Goal: Information Seeking & Learning: Check status

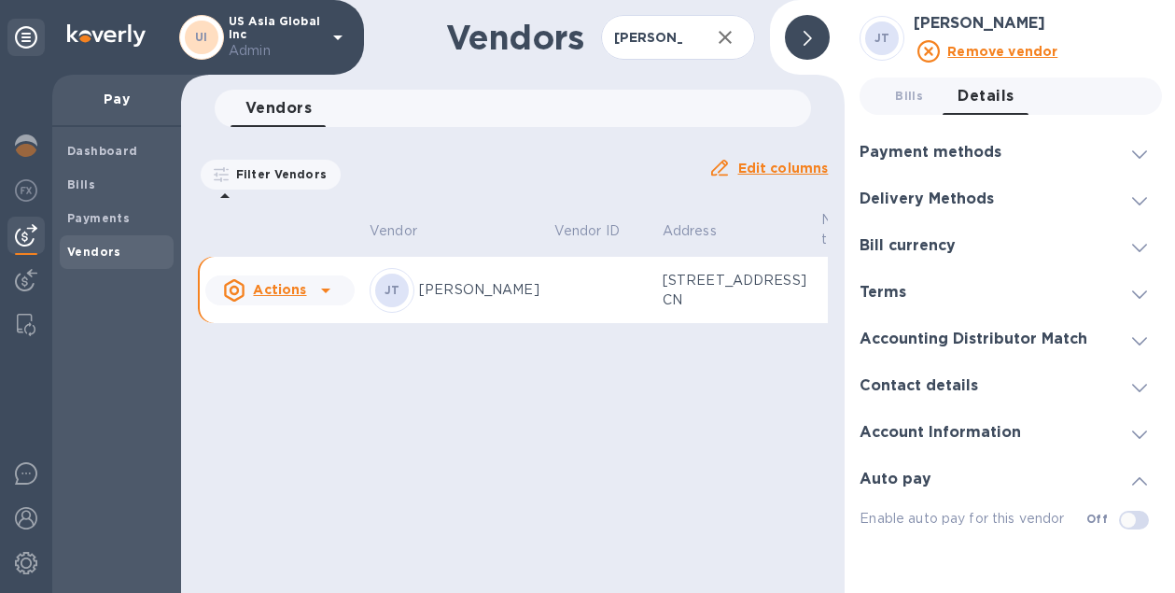
scroll to position [0, 2]
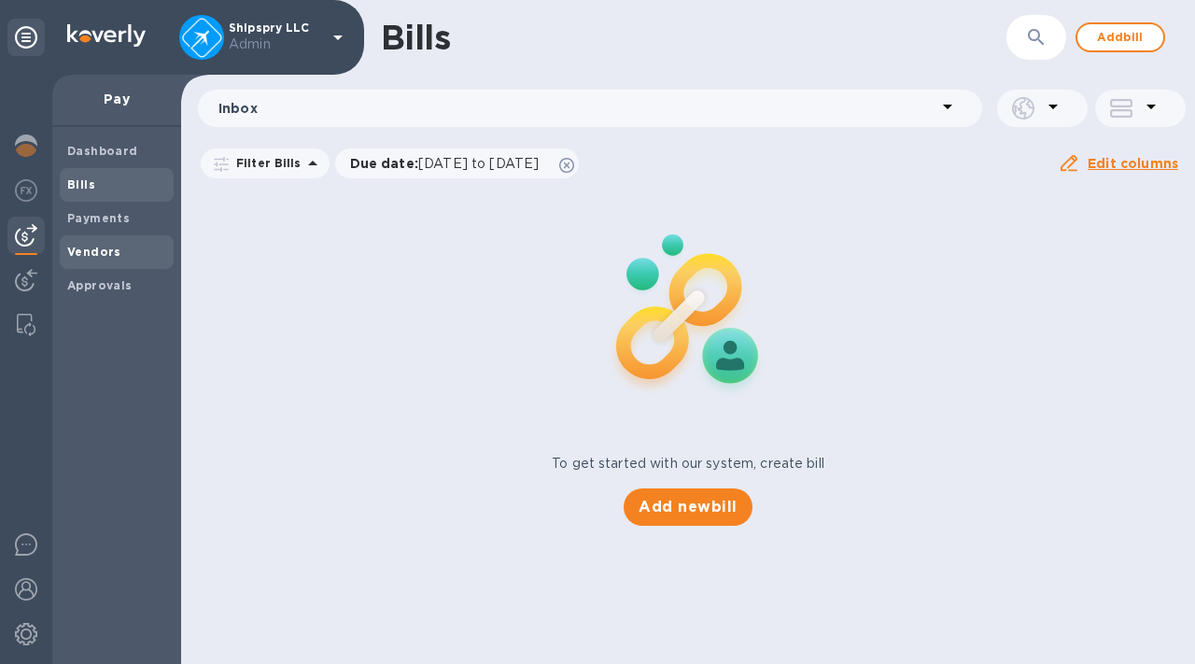
click at [119, 244] on span "Vendors" at bounding box center [116, 252] width 99 height 19
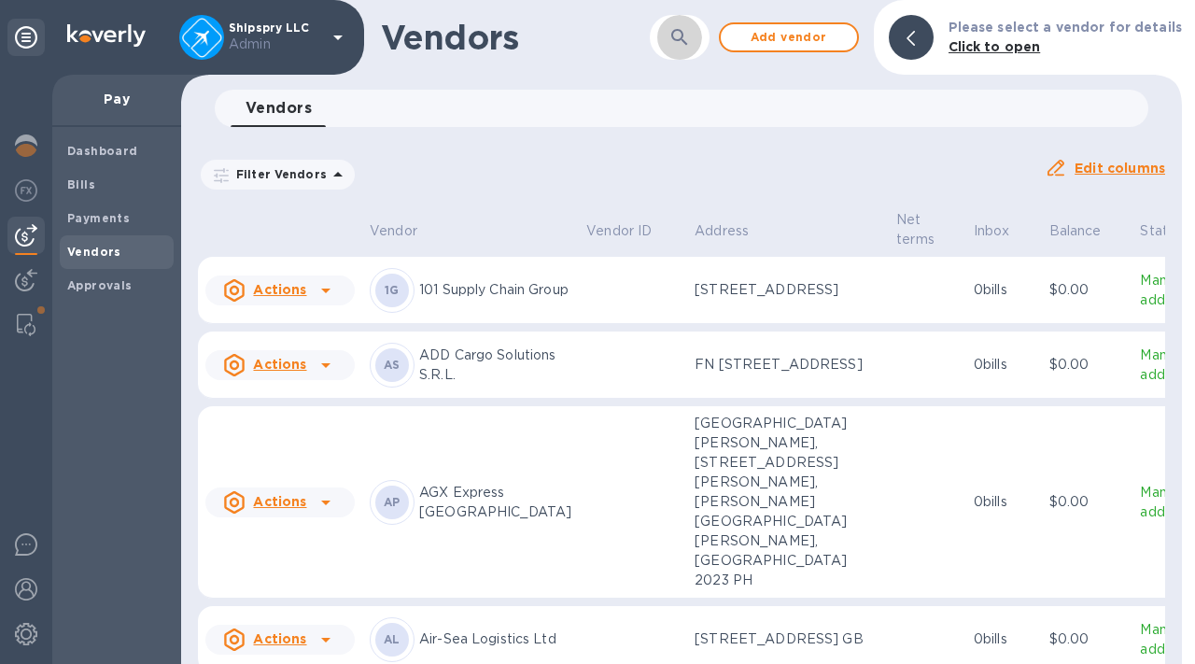
click at [673, 38] on button "button" at bounding box center [679, 37] width 45 height 45
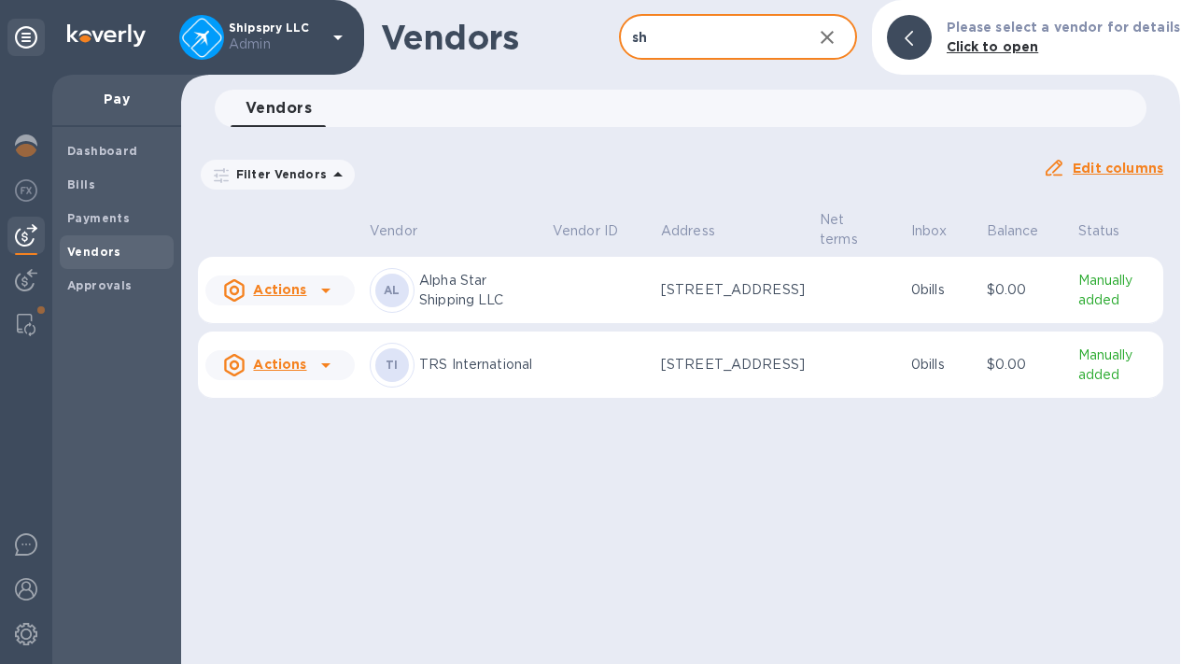
type input "s"
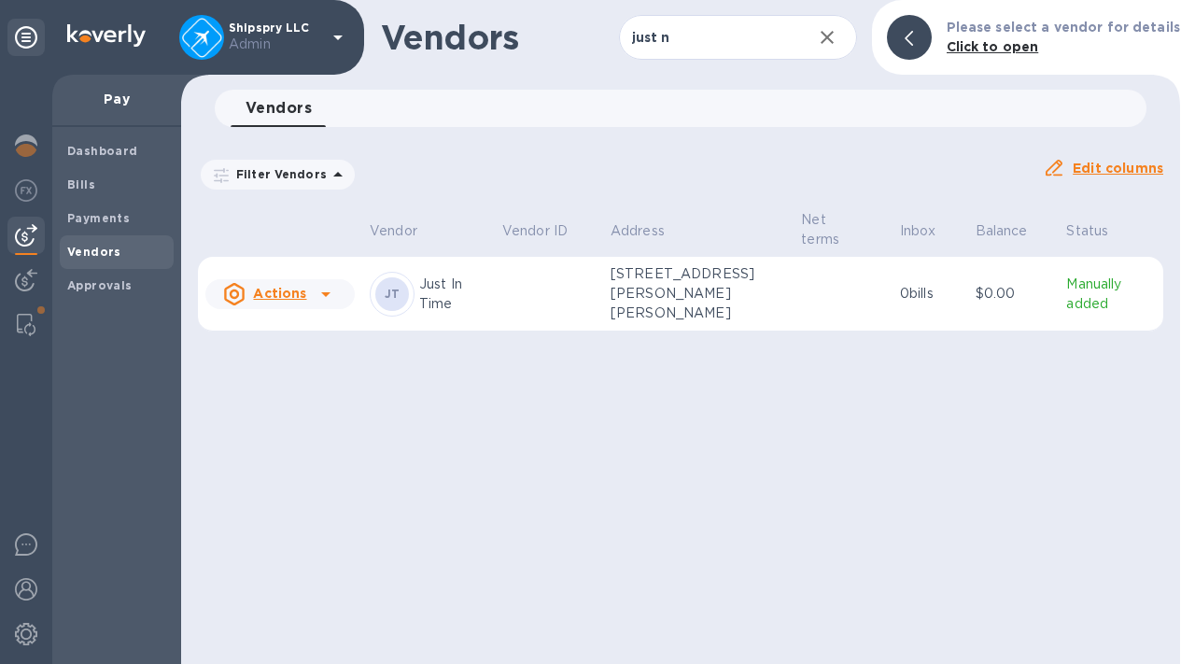
click at [435, 295] on p "Just In Time" at bounding box center [453, 293] width 68 height 39
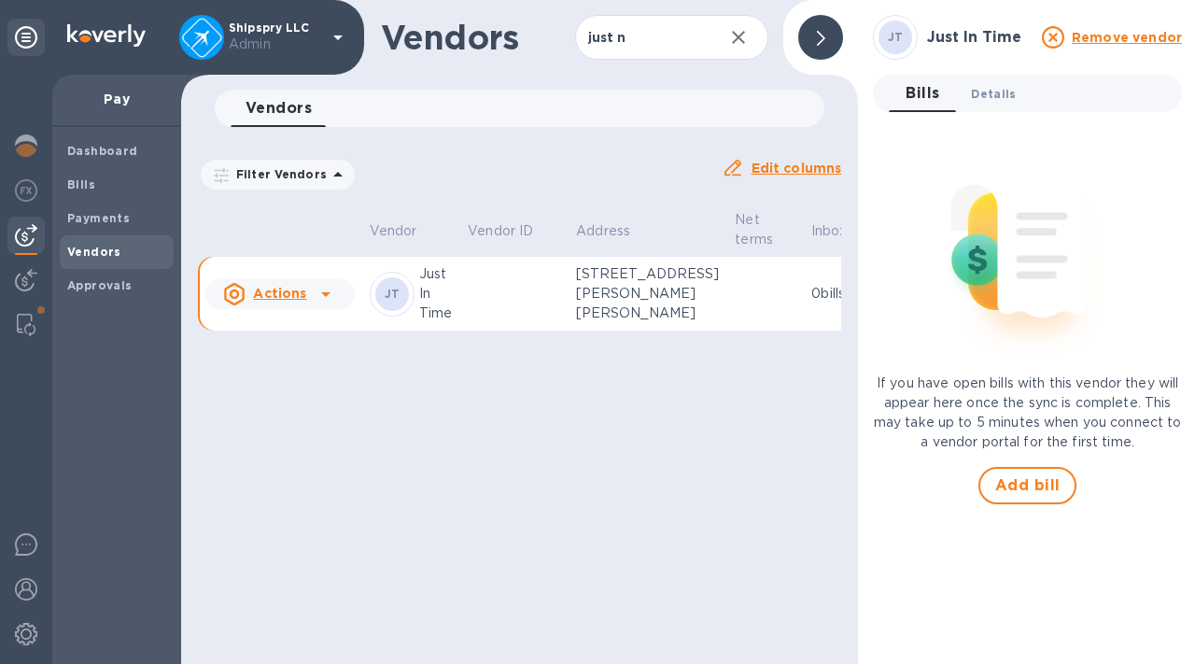
click at [991, 95] on span "Details 0" at bounding box center [993, 94] width 45 height 20
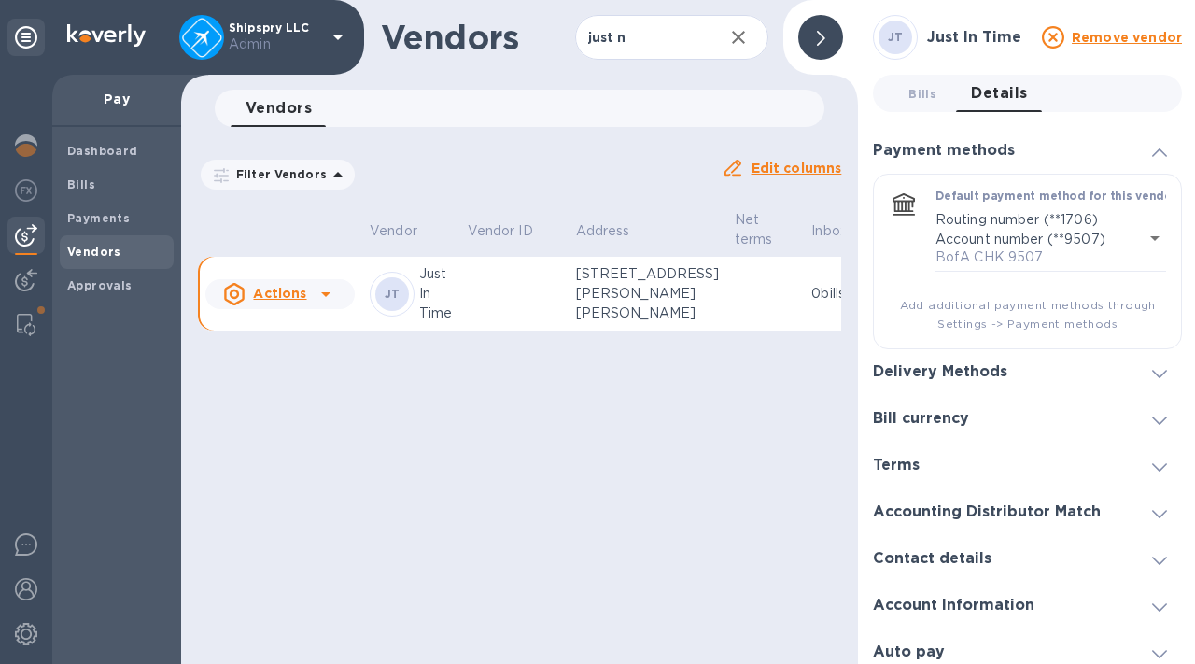
scroll to position [11, 0]
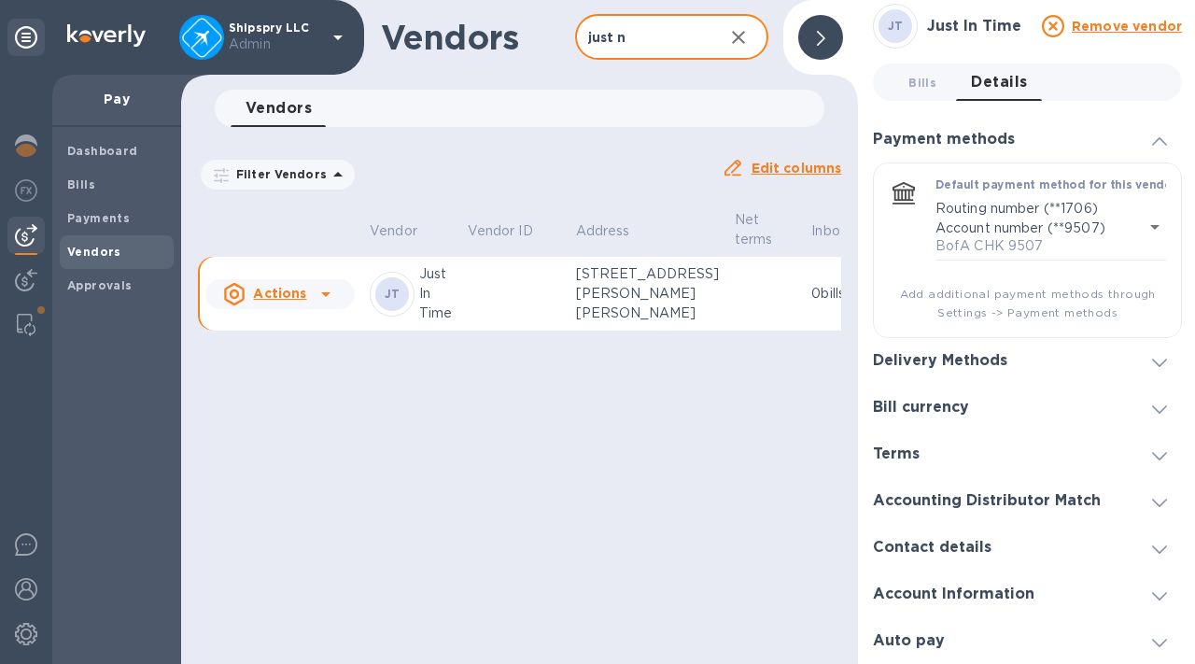
click at [633, 40] on input "just n" at bounding box center [642, 38] width 134 height 46
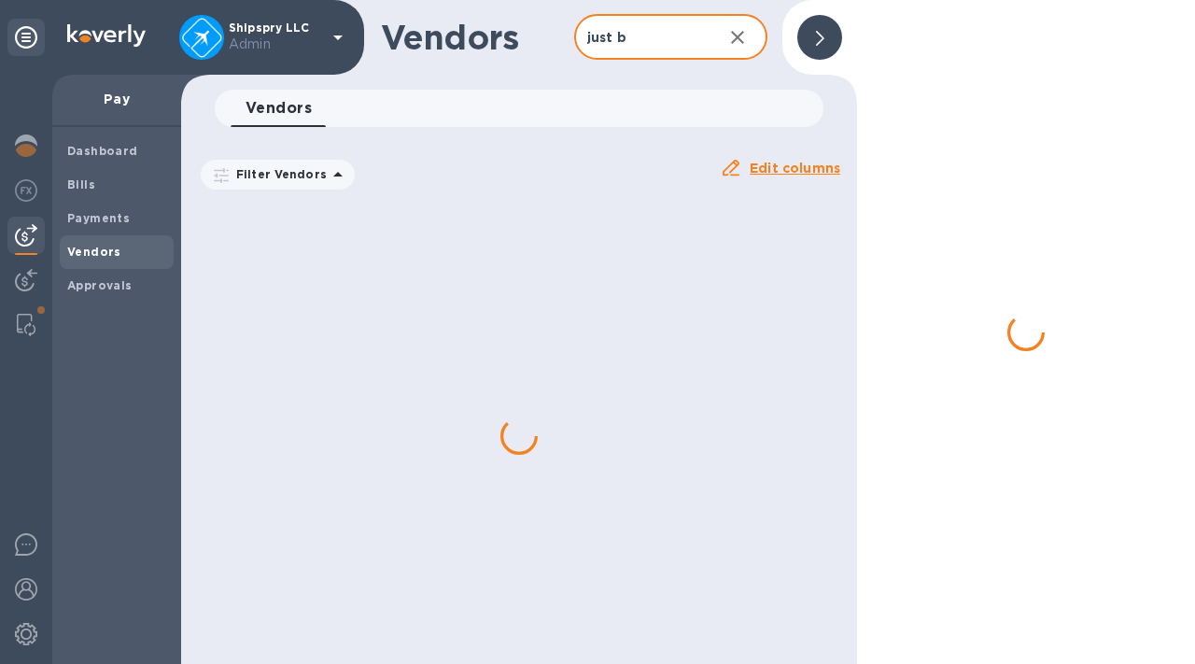
scroll to position [0, 0]
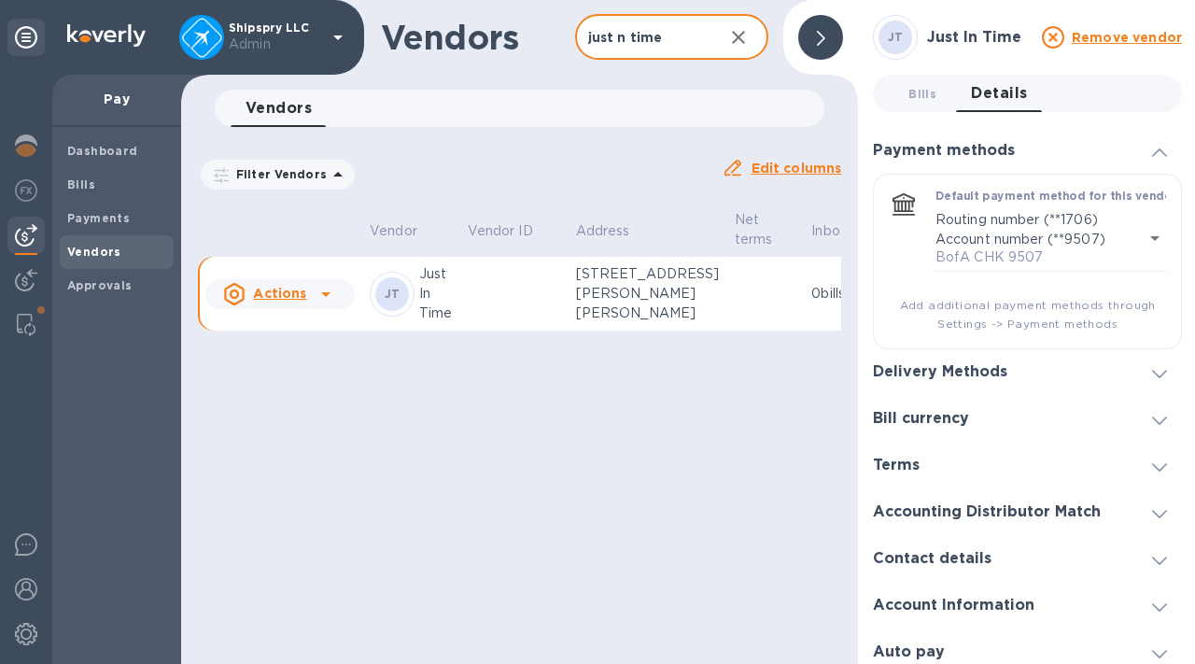
type input "just n time"
click at [1009, 372] on div "Delivery Methods" at bounding box center [947, 372] width 149 height 18
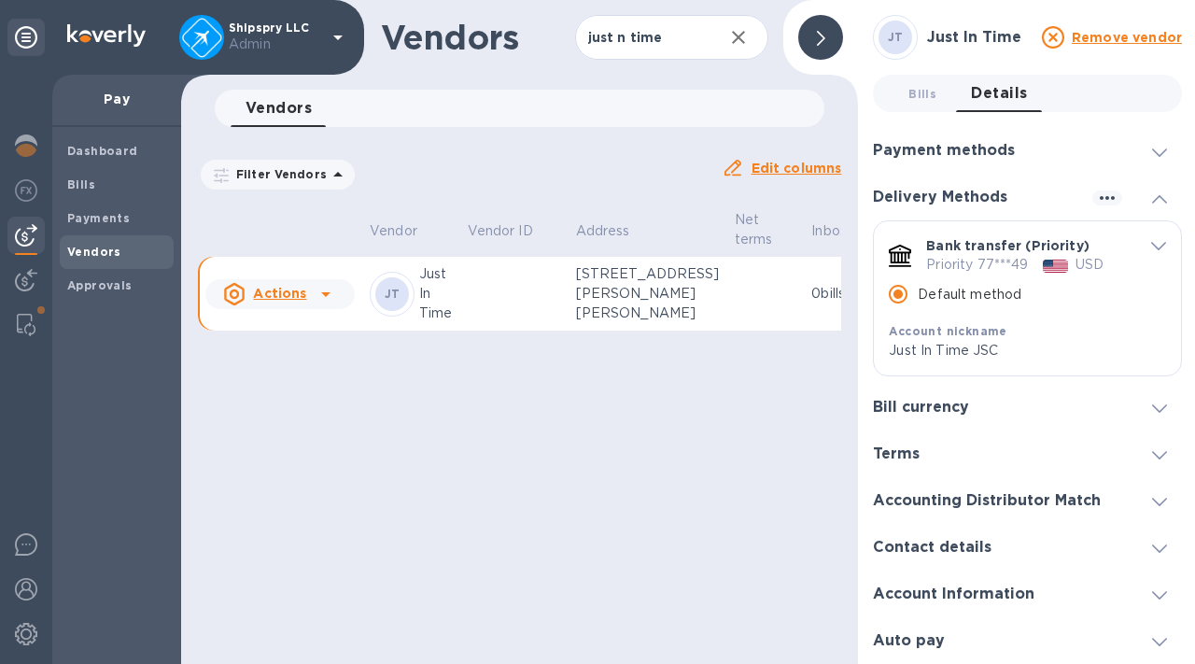
click at [982, 408] on div "Bill currency" at bounding box center [928, 408] width 111 height 18
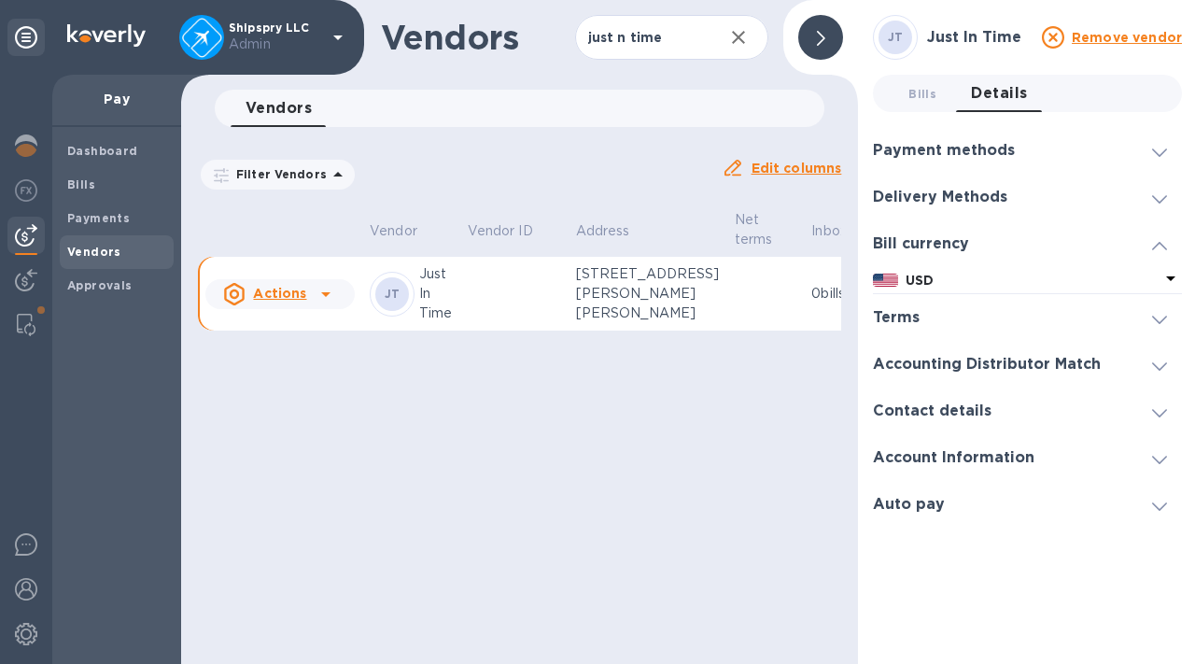
click at [951, 312] on div "Terms" at bounding box center [1027, 317] width 309 height 47
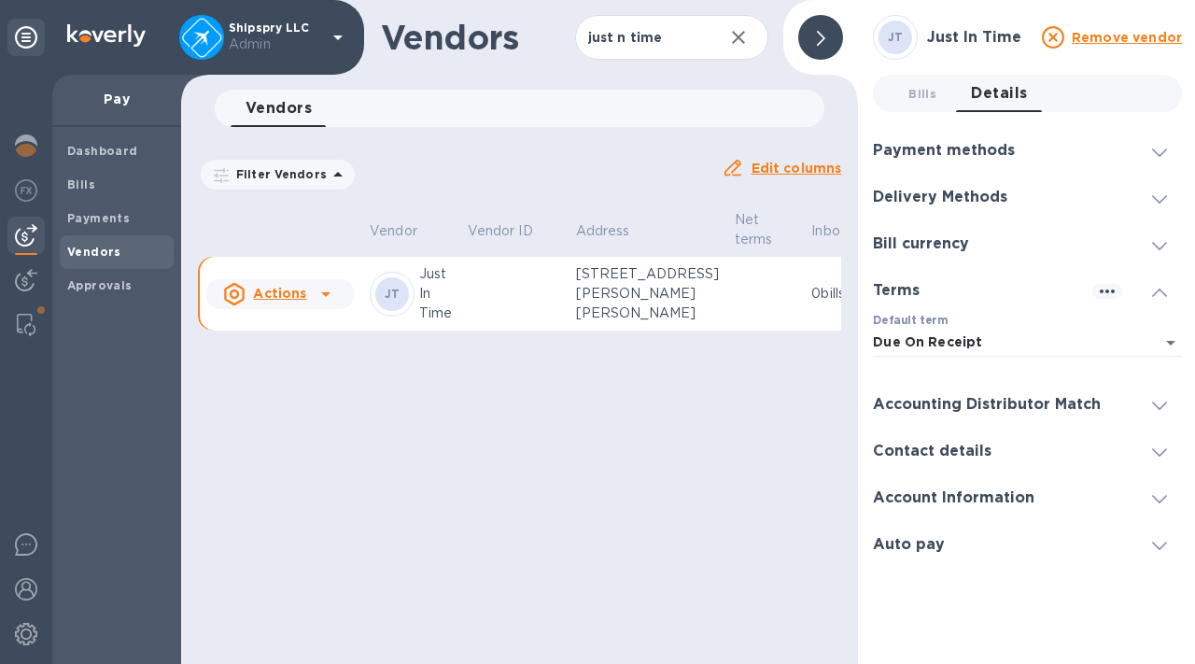
click at [953, 400] on h3 "Accounting Distributor Match" at bounding box center [987, 405] width 228 height 18
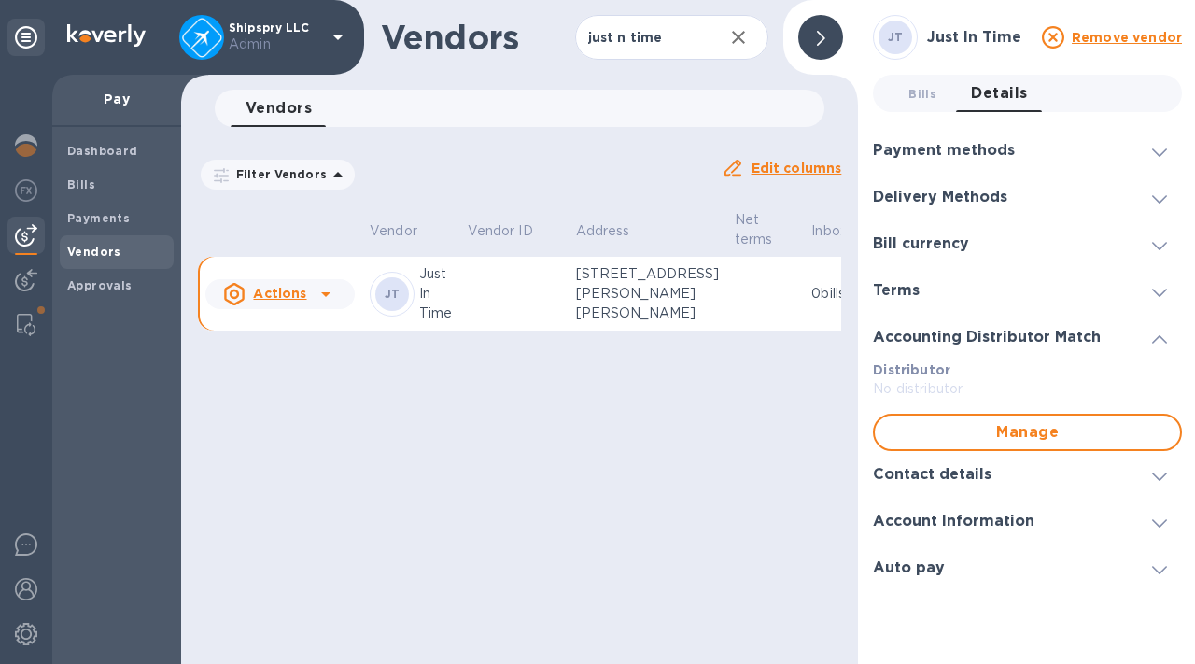
click at [946, 485] on div "Contact details" at bounding box center [1027, 474] width 309 height 47
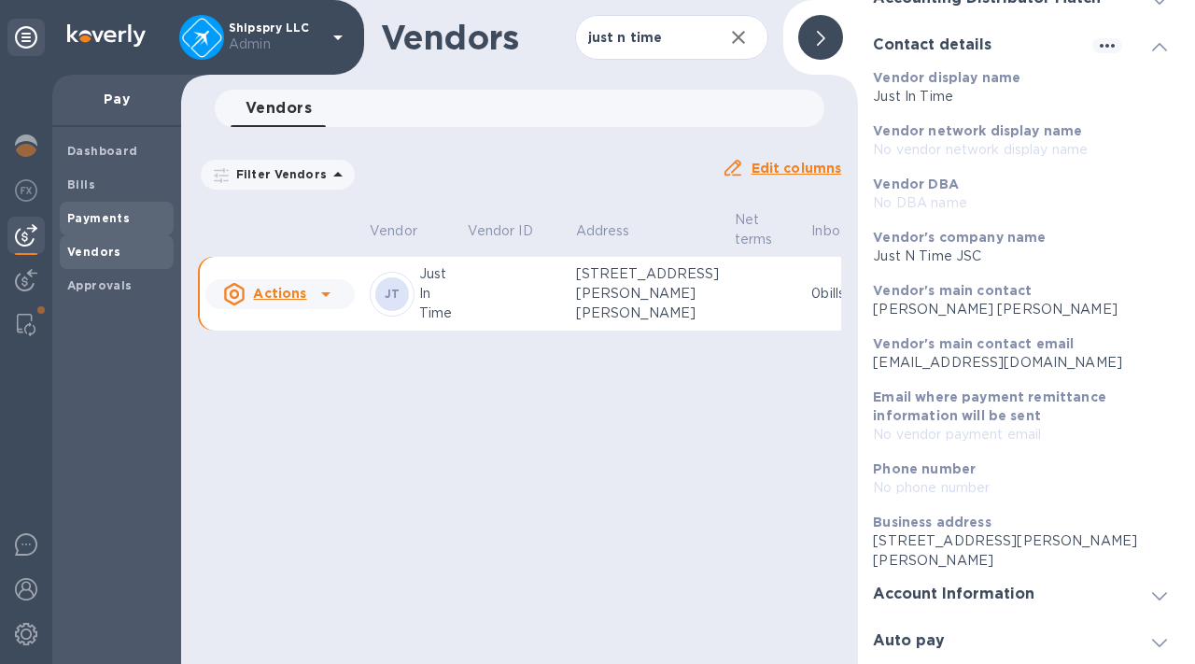
click at [130, 219] on span "Payments" at bounding box center [116, 218] width 99 height 19
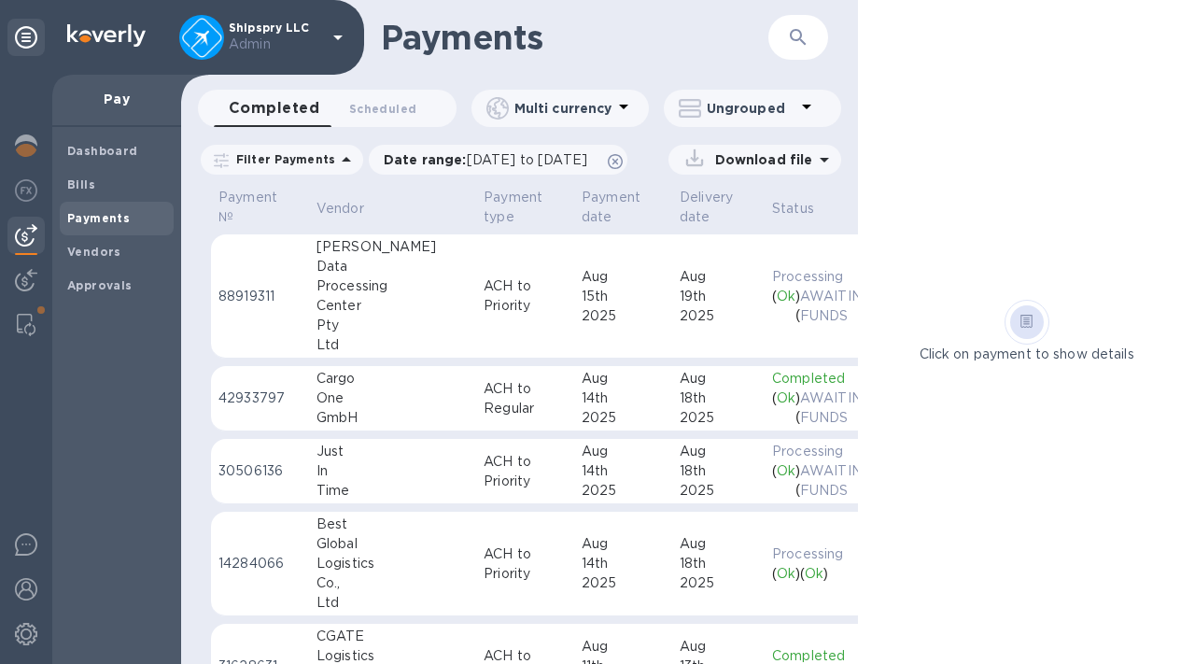
click at [795, 40] on icon "button" at bounding box center [798, 37] width 16 height 16
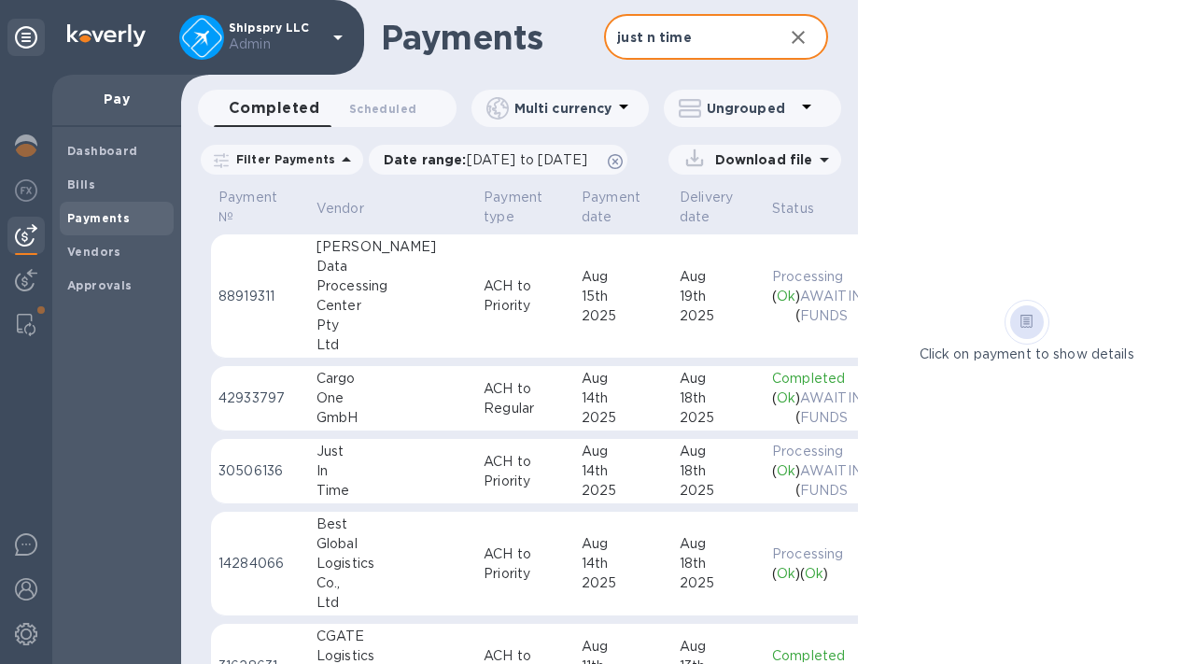
type input "just n time"
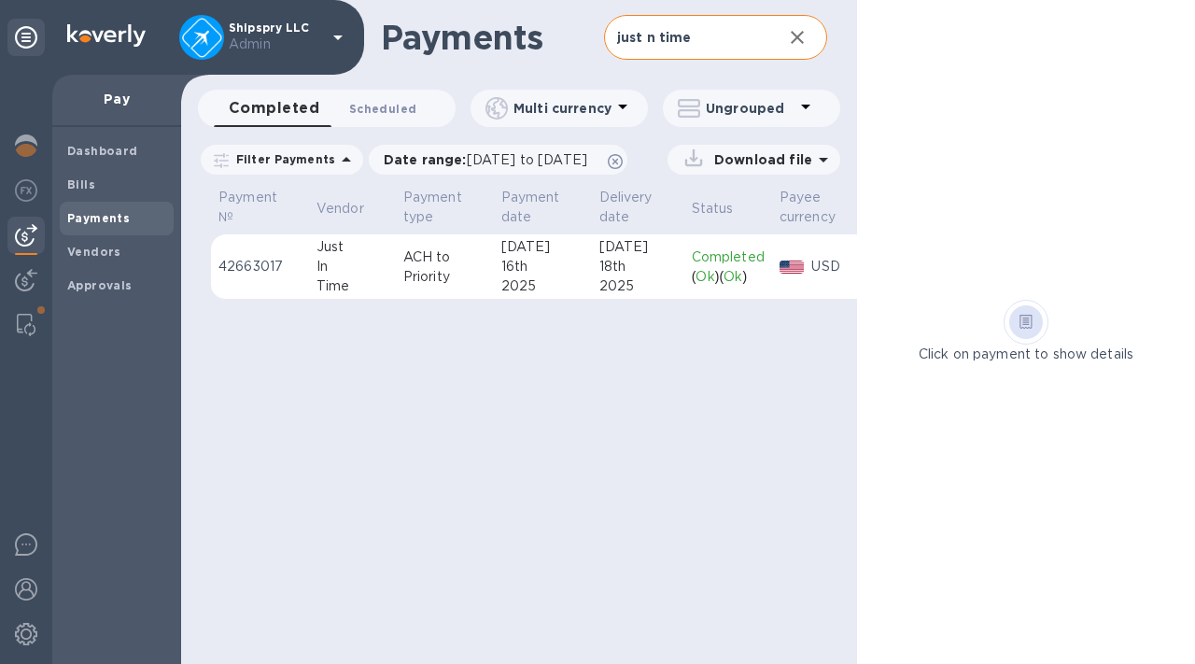
click at [387, 111] on span "Scheduled 0" at bounding box center [382, 109] width 67 height 20
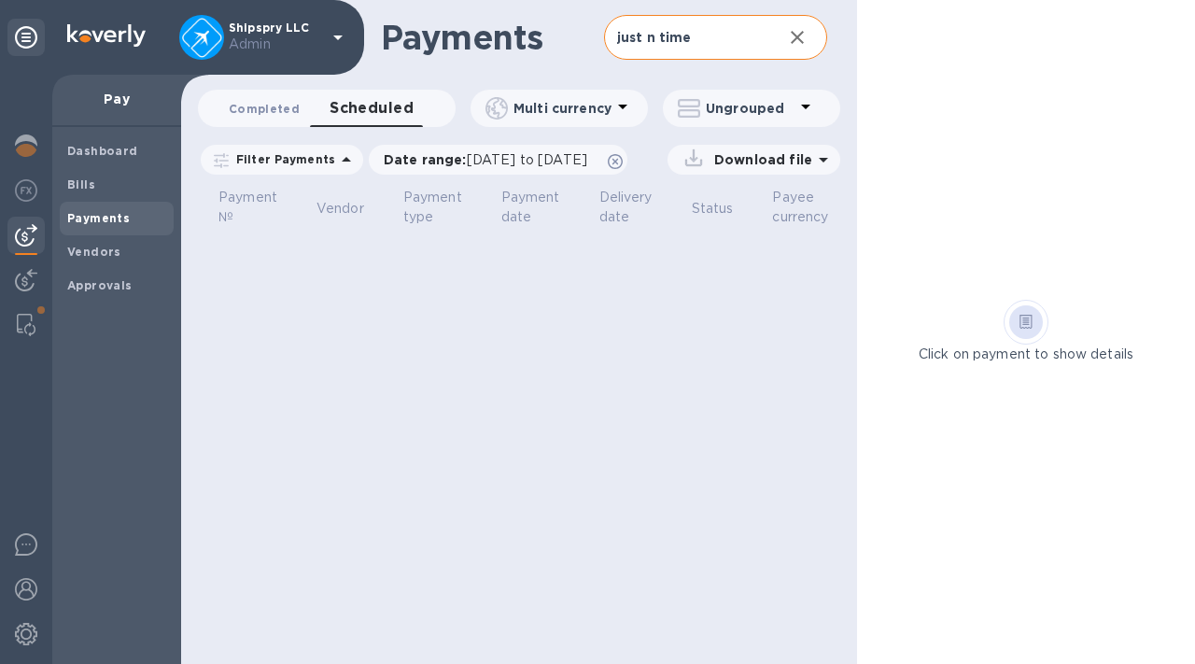
click at [248, 112] on span "Completed 0" at bounding box center [264, 109] width 71 height 20
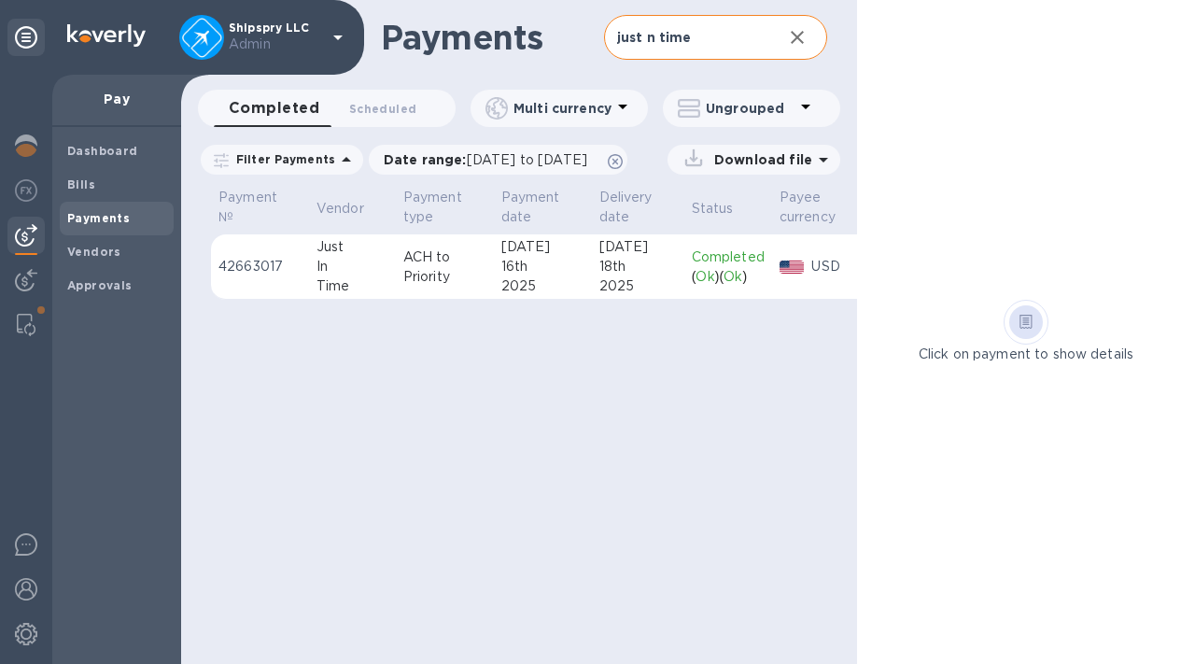
scroll to position [0, 133]
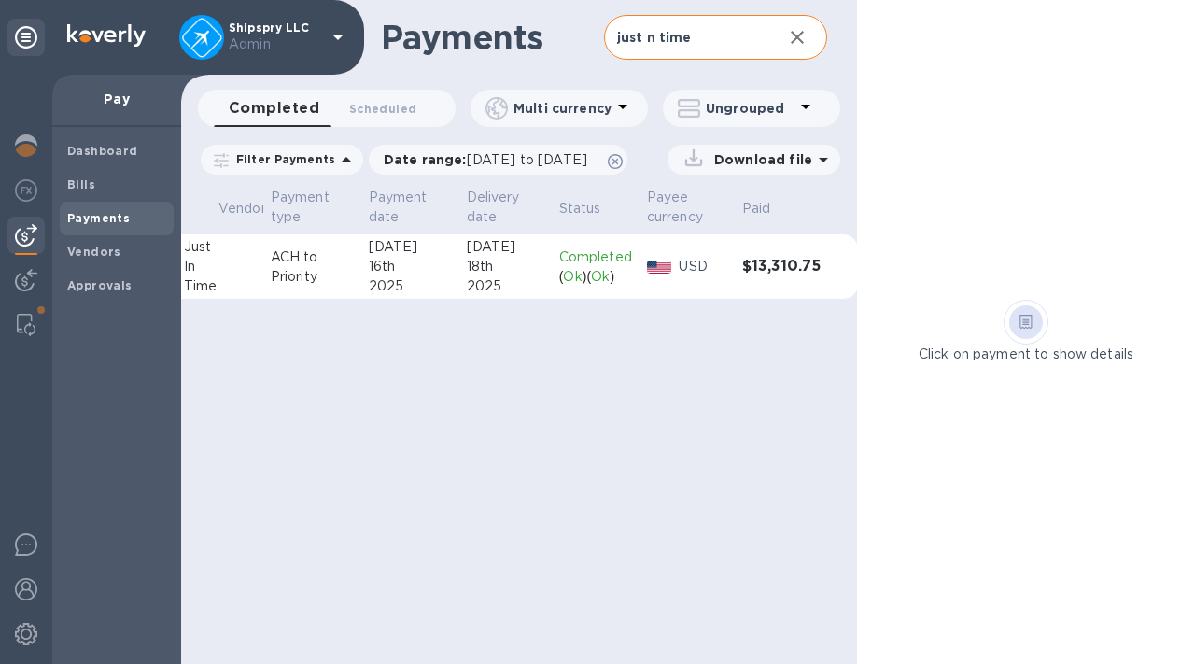
click at [804, 251] on td "$13,310.75" at bounding box center [781, 266] width 93 height 65
